Goal: Share content

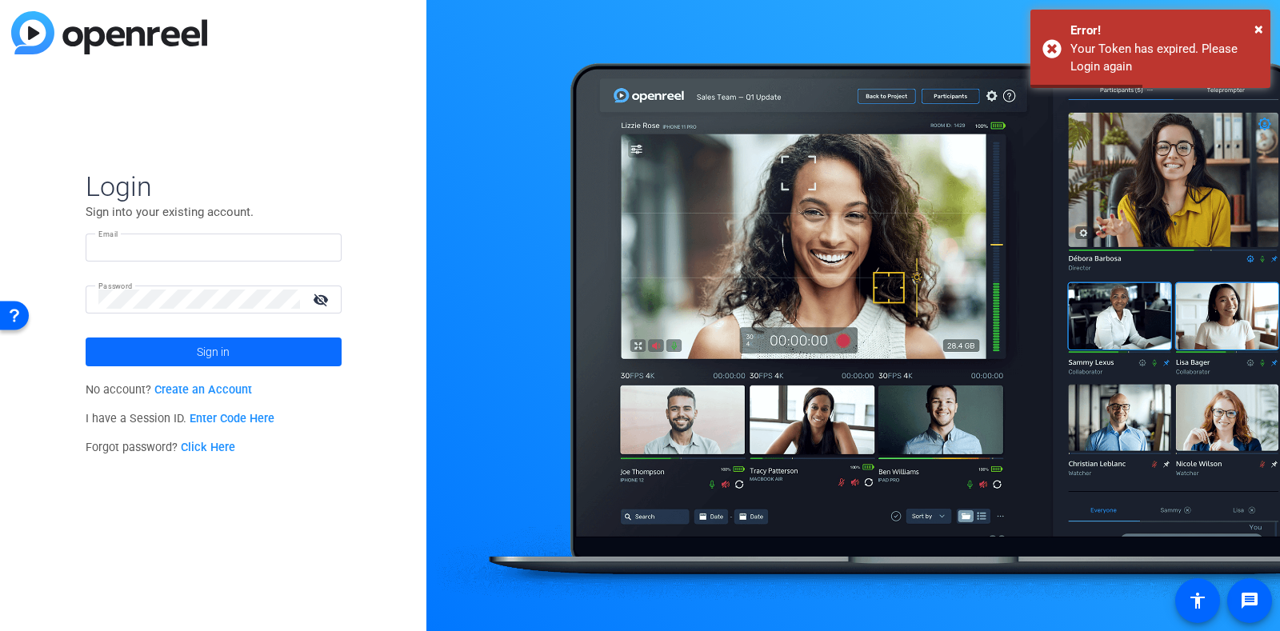
type input "[EMAIL_ADDRESS][DOMAIN_NAME]"
click at [199, 351] on span "Sign in" at bounding box center [213, 352] width 33 height 40
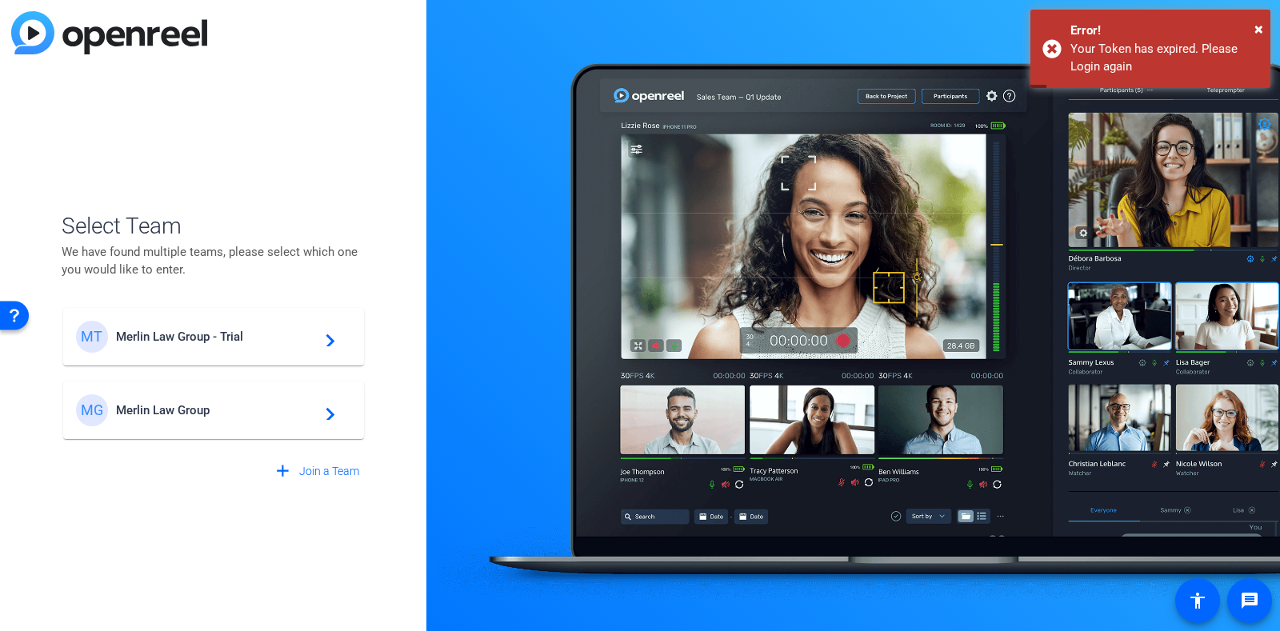
click at [206, 399] on div "MG Merlin Law Group navigate_next" at bounding box center [213, 410] width 275 height 32
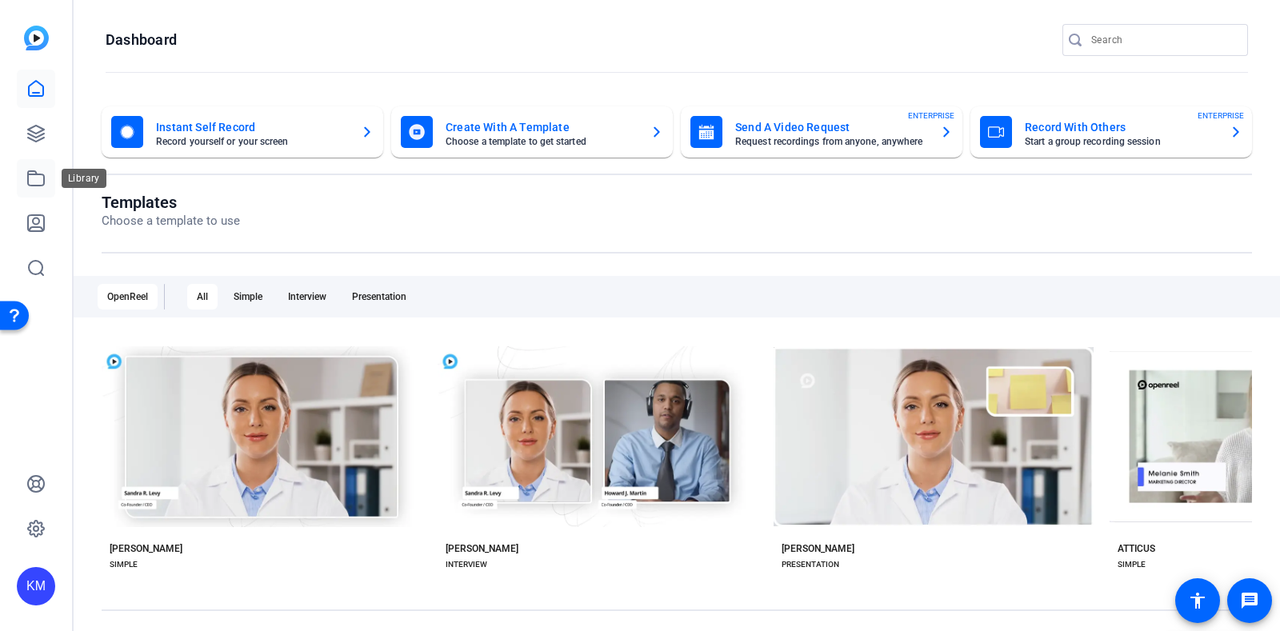
click at [25, 176] on link at bounding box center [36, 178] width 38 height 38
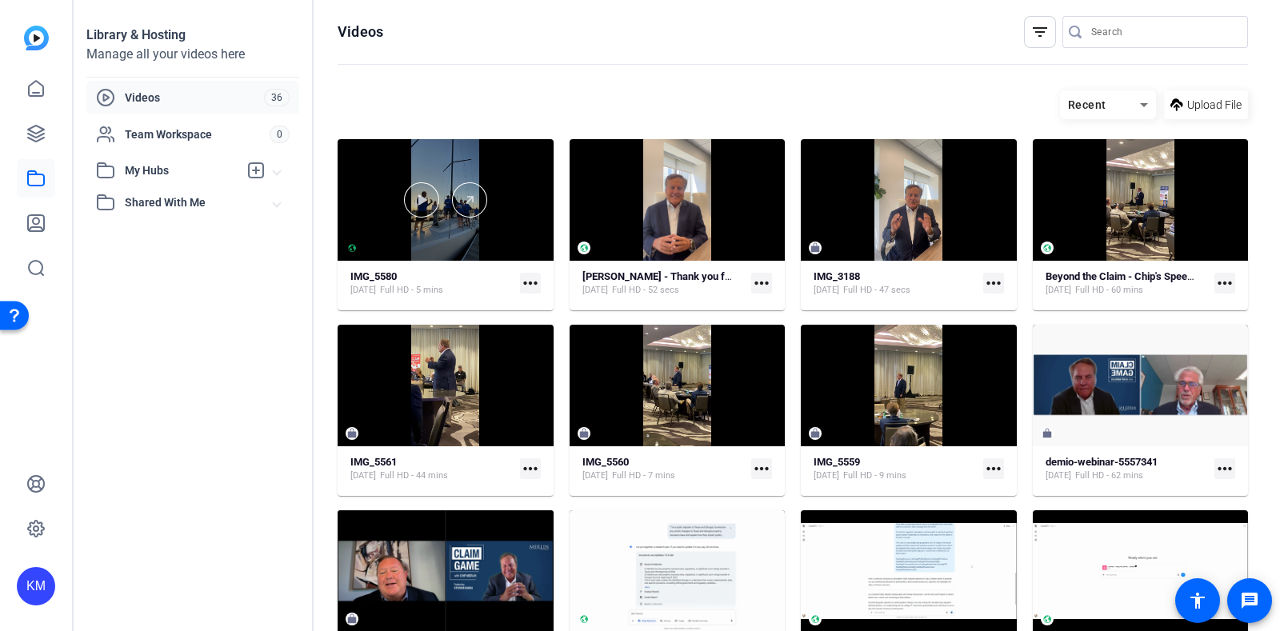
click at [441, 190] on div at bounding box center [446, 199] width 216 height 35
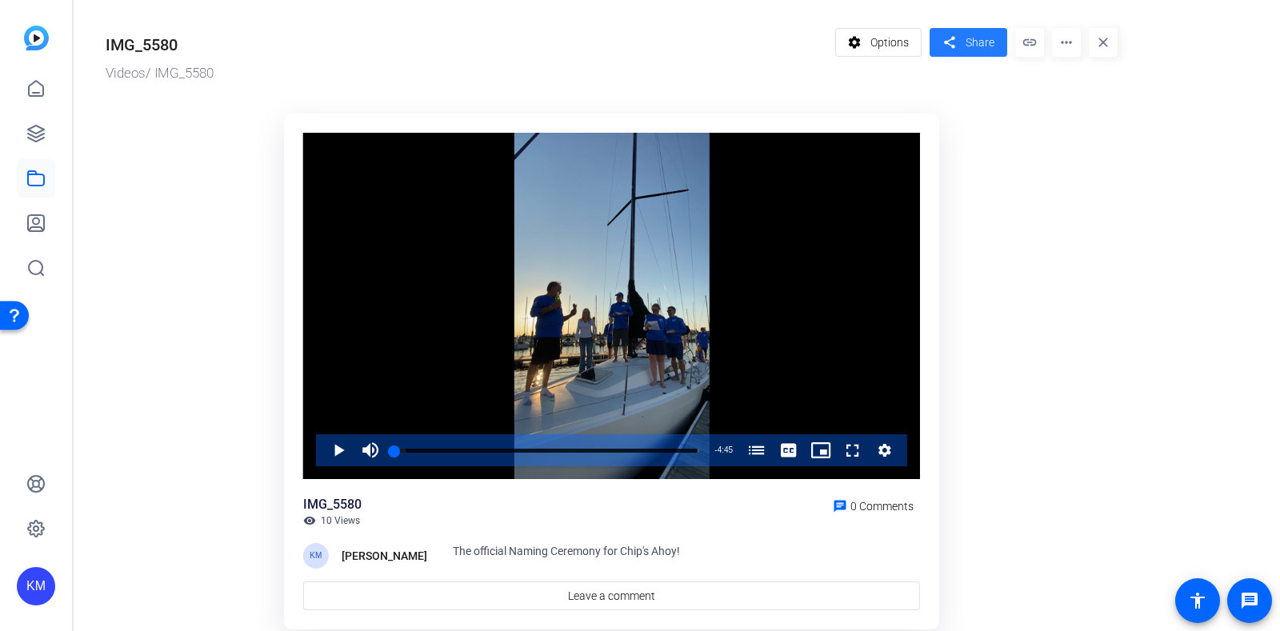
click at [972, 42] on span "Share" at bounding box center [979, 42] width 29 height 17
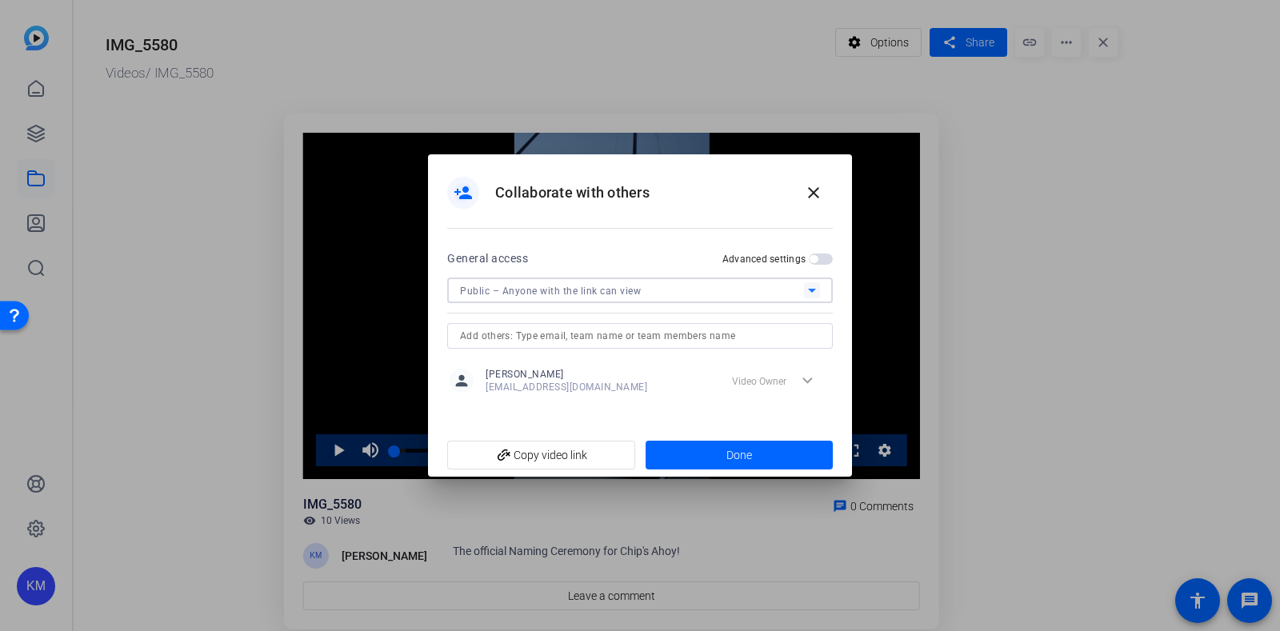
click at [812, 290] on icon at bounding box center [812, 291] width 8 height 4
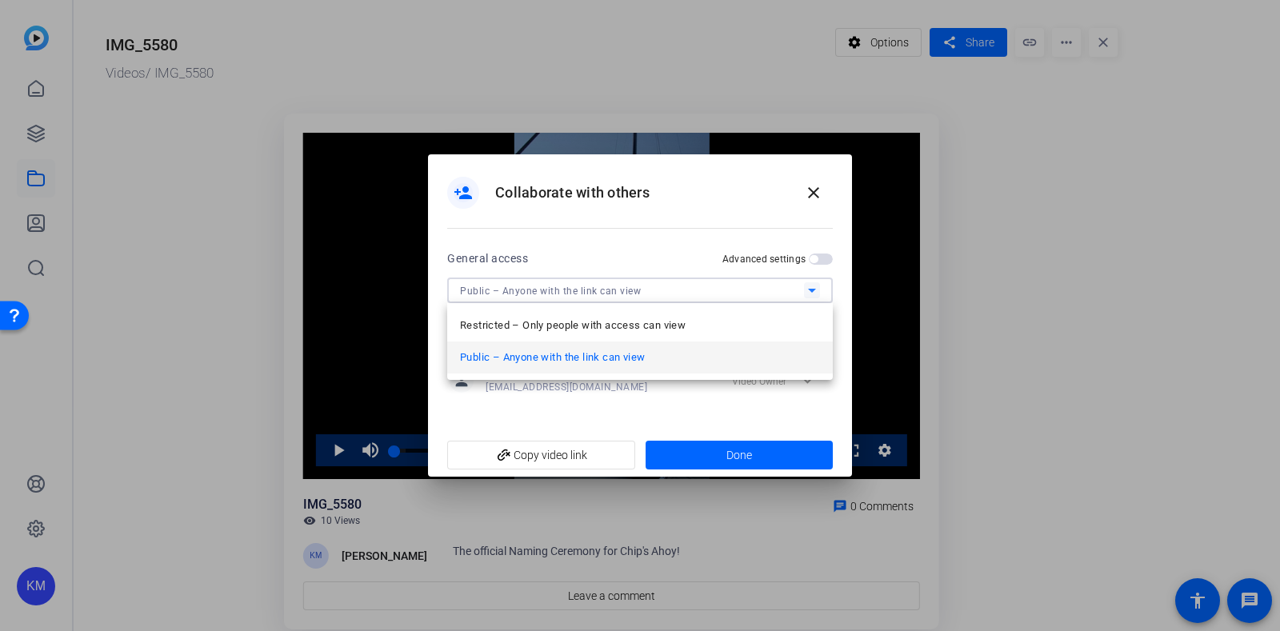
click at [812, 290] on div at bounding box center [640, 315] width 1280 height 631
